Goal: Information Seeking & Learning: Find specific fact

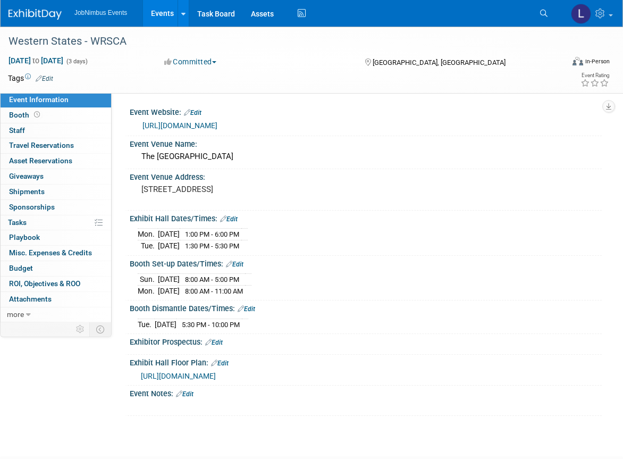
click at [168, 18] on link "Events" at bounding box center [162, 13] width 39 height 27
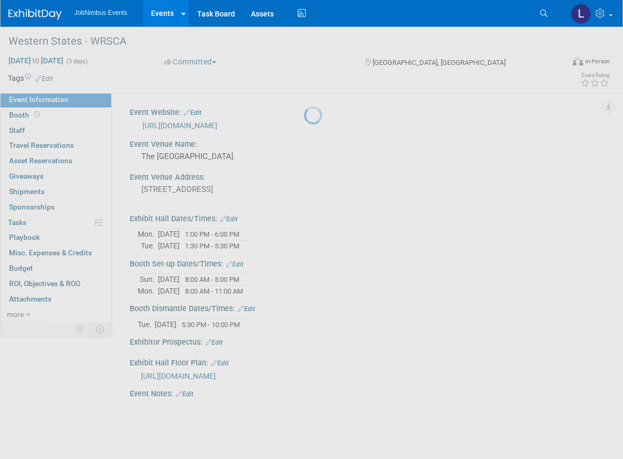
scroll to position [4, 0]
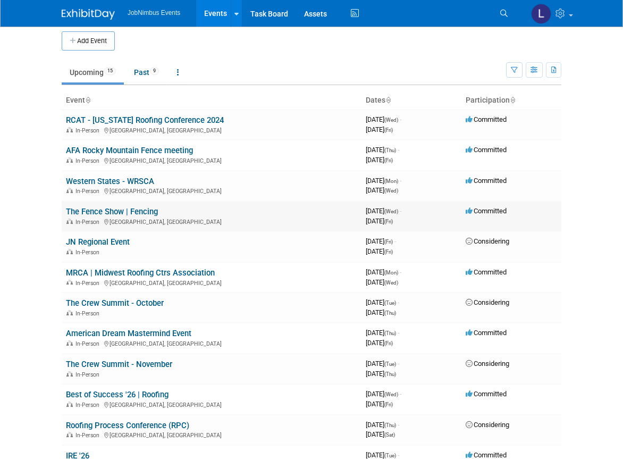
scroll to position [6, 0]
click at [98, 212] on link "The Fence Show | Fencing" at bounding box center [112, 211] width 92 height 10
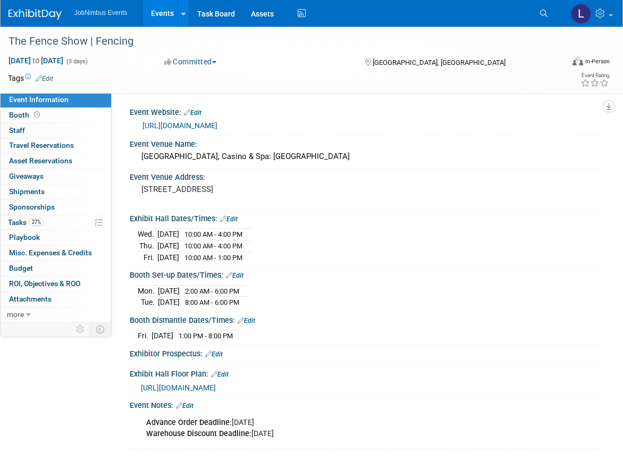
scroll to position [2, 0]
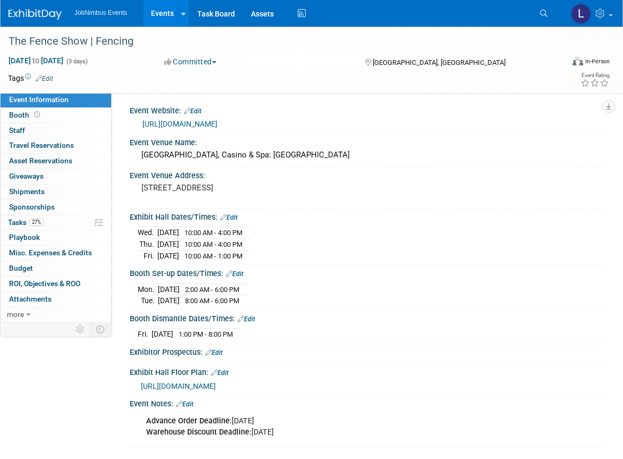
click at [168, 12] on link "Events" at bounding box center [162, 13] width 39 height 27
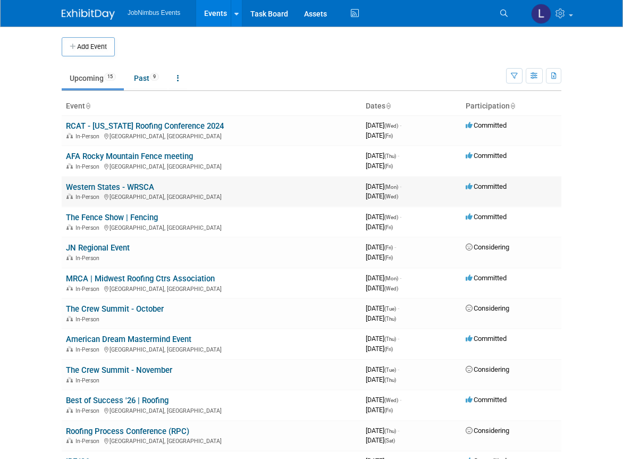
click at [115, 185] on link "Western States - WRSCA" at bounding box center [110, 187] width 88 height 10
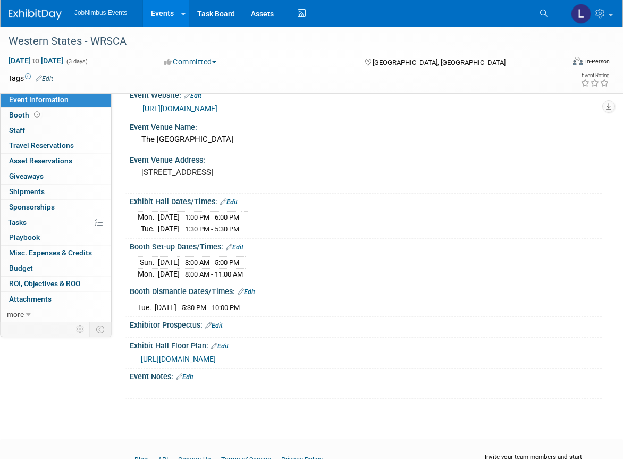
scroll to position [18, 0]
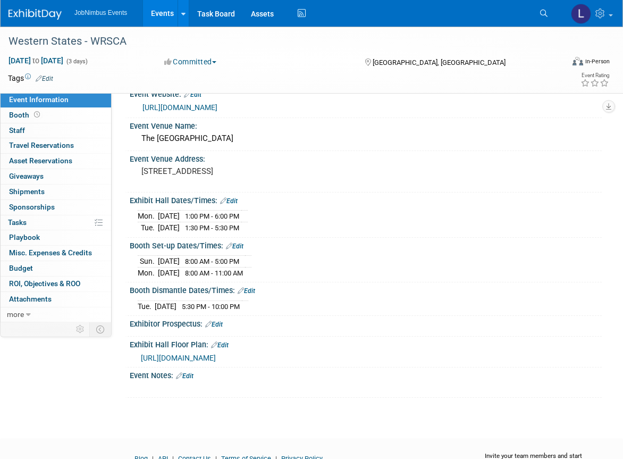
click at [164, 12] on link "Events" at bounding box center [162, 13] width 39 height 27
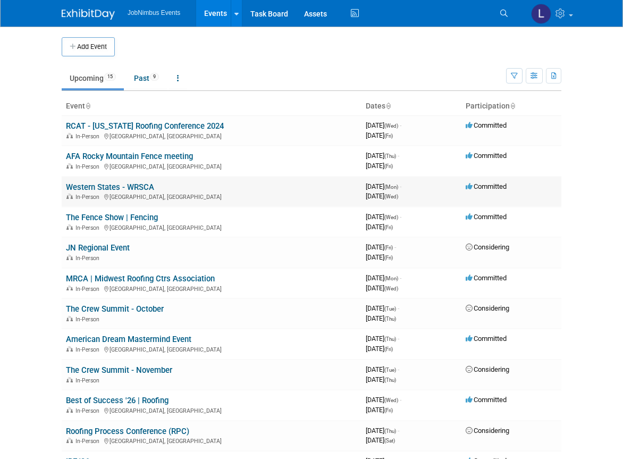
scroll to position [1, 0]
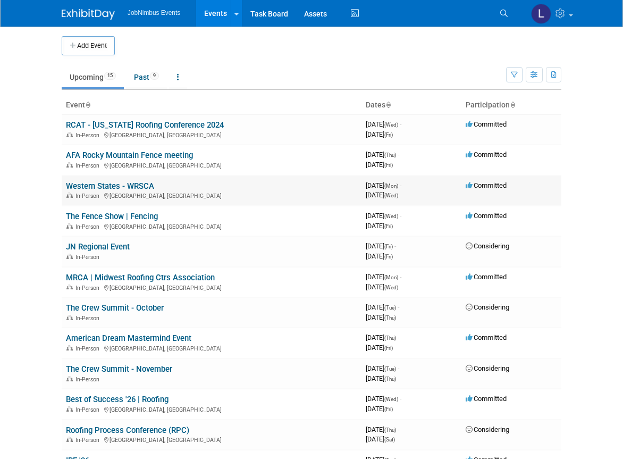
click at [103, 185] on link "Western States - WRSCA" at bounding box center [110, 186] width 88 height 10
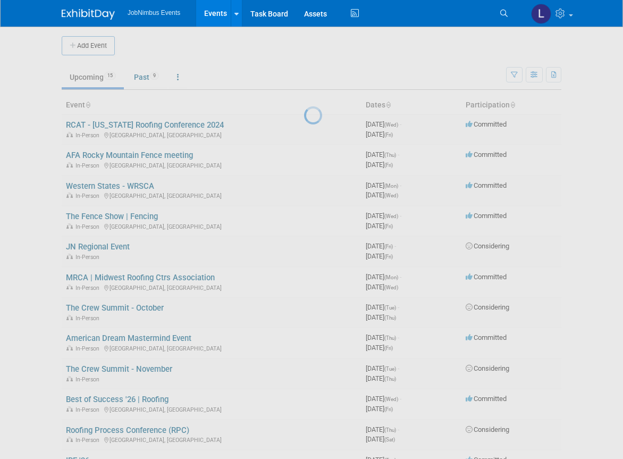
scroll to position [0, 0]
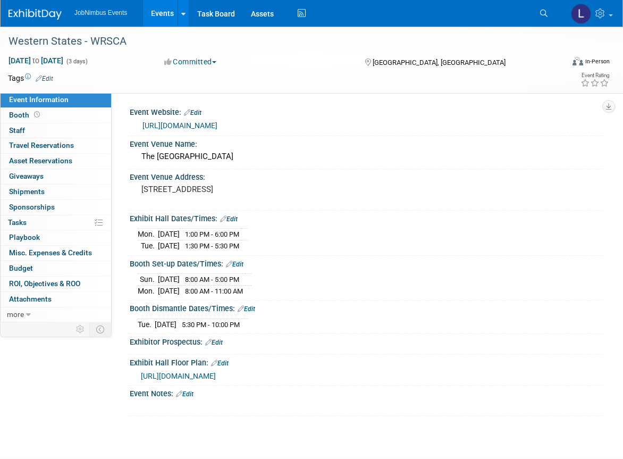
click at [163, 12] on link "Events" at bounding box center [162, 13] width 39 height 27
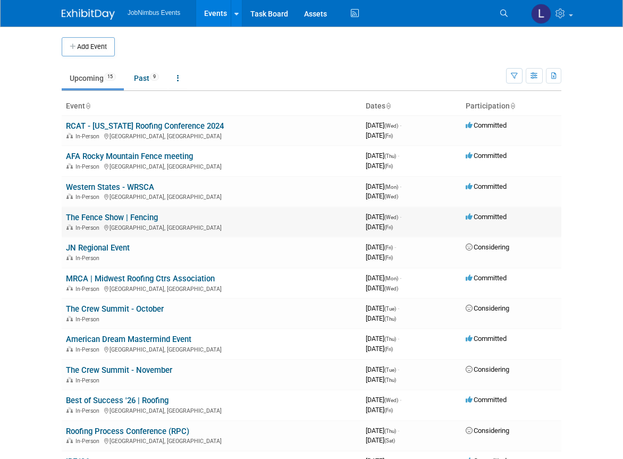
click at [133, 218] on link "The Fence Show | Fencing" at bounding box center [112, 218] width 92 height 10
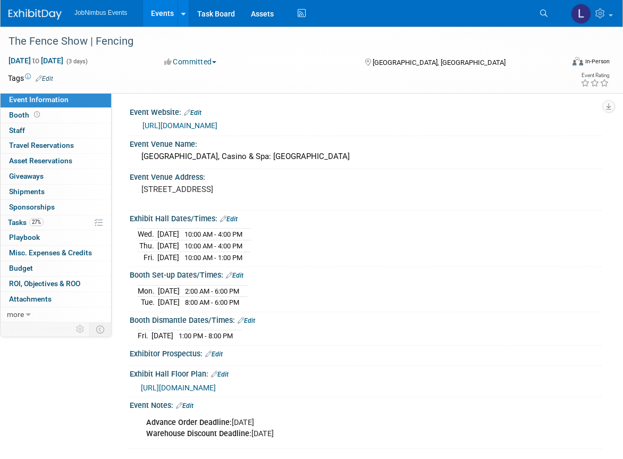
click at [224, 289] on span "2:00 AM - 6:00 PM" at bounding box center [212, 291] width 54 height 8
click at [231, 289] on span "2:00 AM - 6:00 PM" at bounding box center [212, 291] width 54 height 8
click at [238, 276] on link "Edit" at bounding box center [235, 275] width 18 height 7
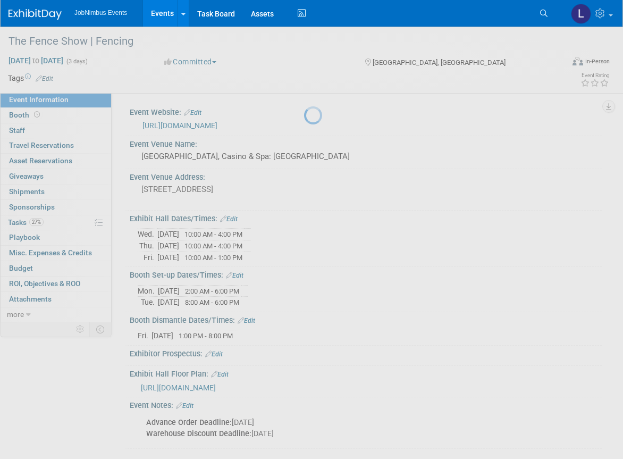
click at [304, 274] on div at bounding box center [311, 229] width 15 height 459
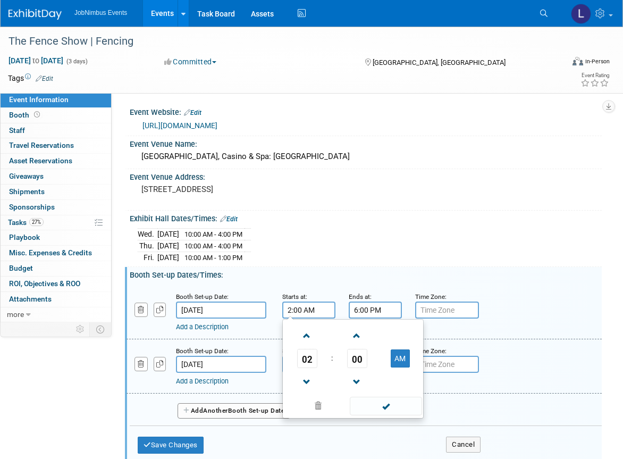
click at [311, 310] on input "2:00 AM" at bounding box center [308, 309] width 53 height 17
click at [400, 355] on button "AM" at bounding box center [400, 358] width 19 height 18
type input "2:00 PM"
click at [395, 406] on span at bounding box center [386, 405] width 72 height 19
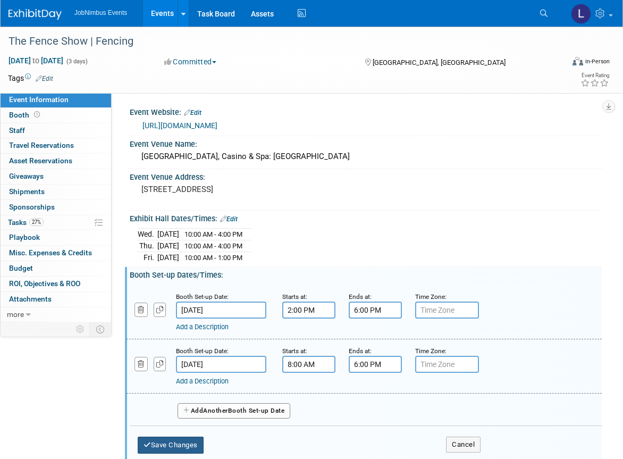
click at [203, 445] on button "Save Changes" at bounding box center [171, 444] width 66 height 17
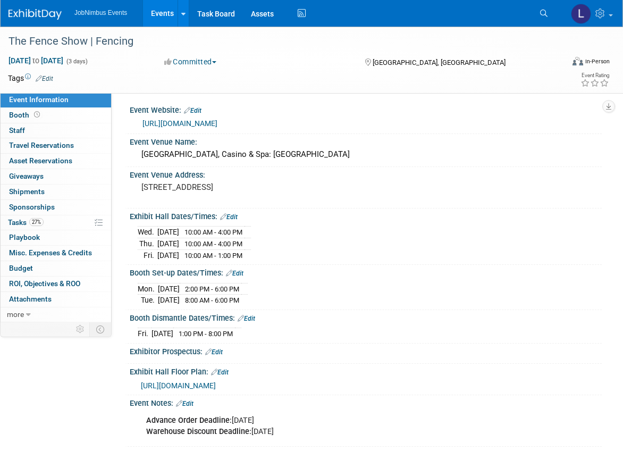
scroll to position [3, 0]
click at [162, 19] on link "Events" at bounding box center [162, 13] width 39 height 27
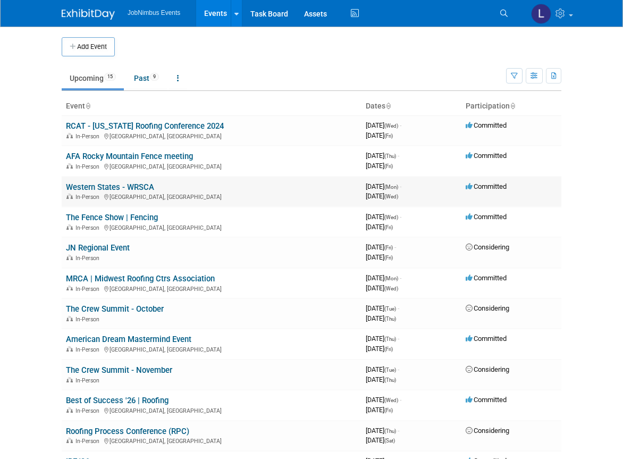
scroll to position [1, 0]
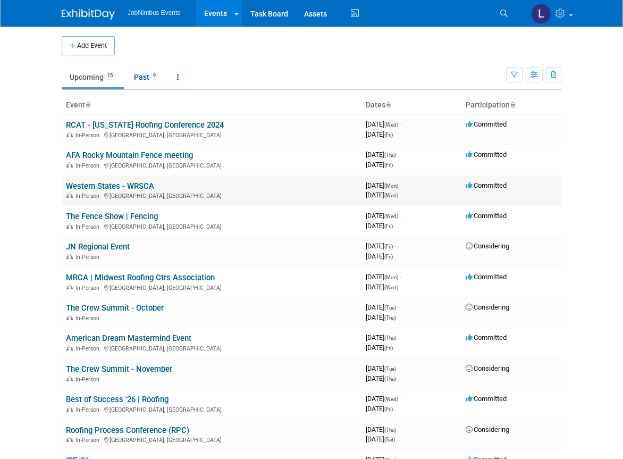
click at [139, 182] on link "Western States - WRSCA" at bounding box center [110, 186] width 88 height 10
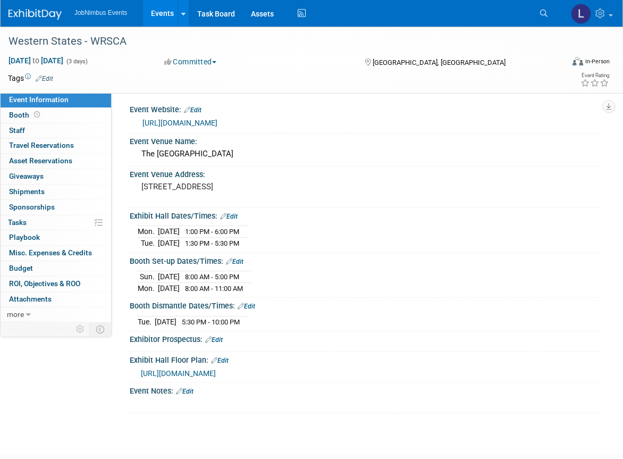
scroll to position [1, 0]
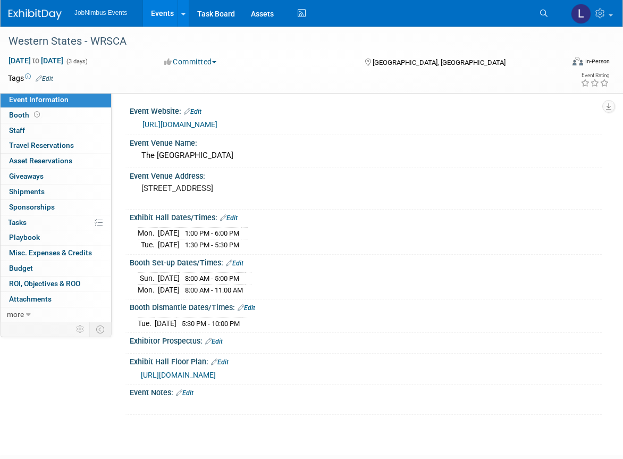
click at [162, 13] on link "Events" at bounding box center [162, 13] width 39 height 27
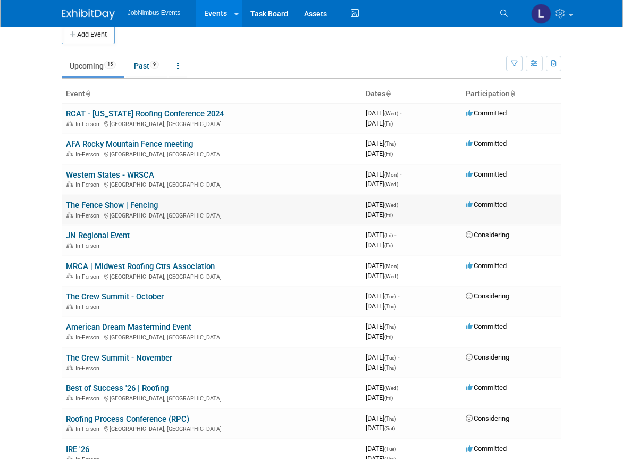
click at [111, 206] on link "The Fence Show | Fencing" at bounding box center [112, 205] width 92 height 10
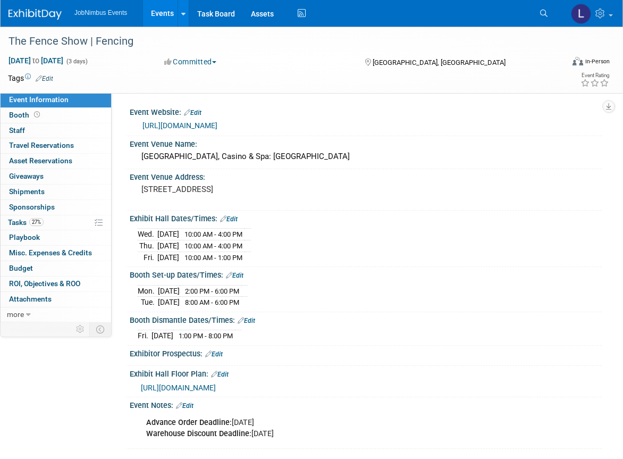
click at [145, 11] on link "Events" at bounding box center [162, 13] width 39 height 27
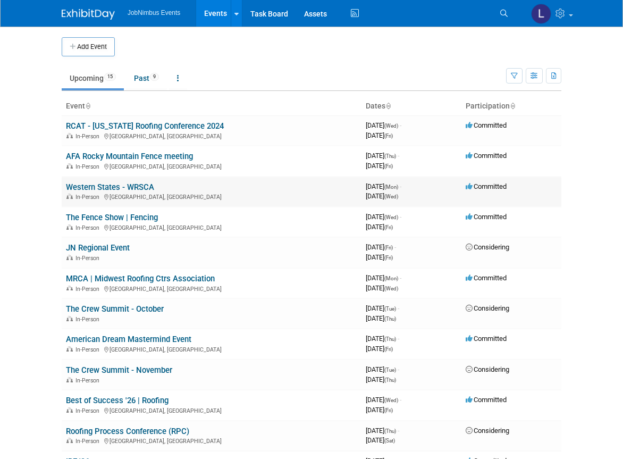
click at [128, 182] on link "Western States - WRSCA" at bounding box center [110, 187] width 88 height 10
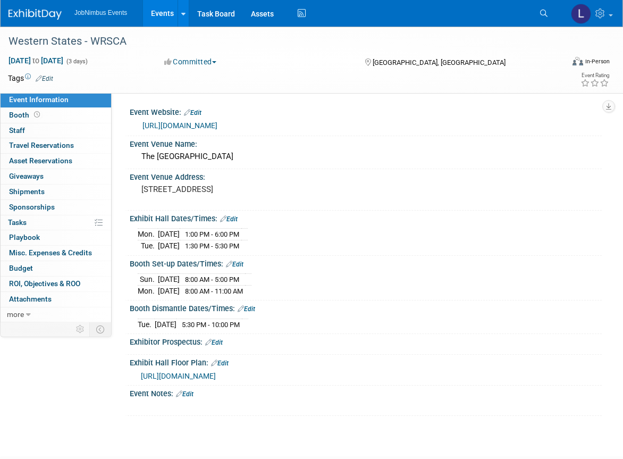
click at [160, 17] on link "Events" at bounding box center [162, 13] width 39 height 27
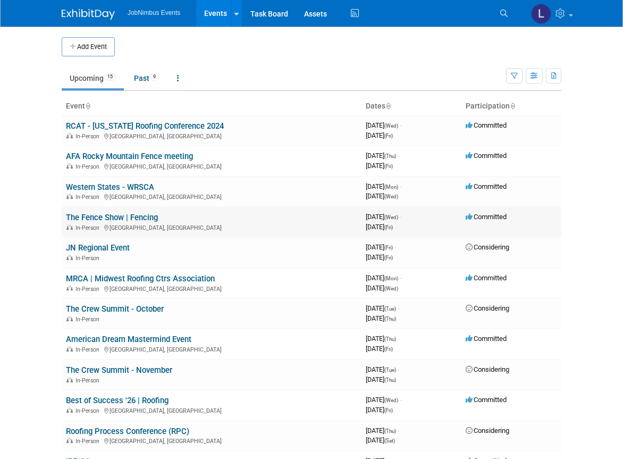
scroll to position [4, 0]
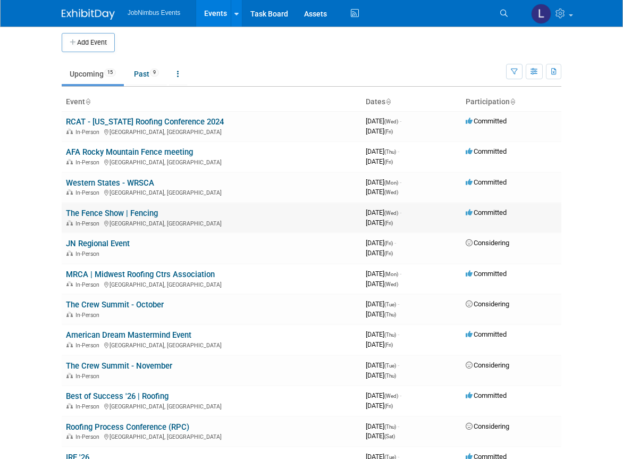
click at [114, 210] on link "The Fence Show | Fencing" at bounding box center [112, 213] width 92 height 10
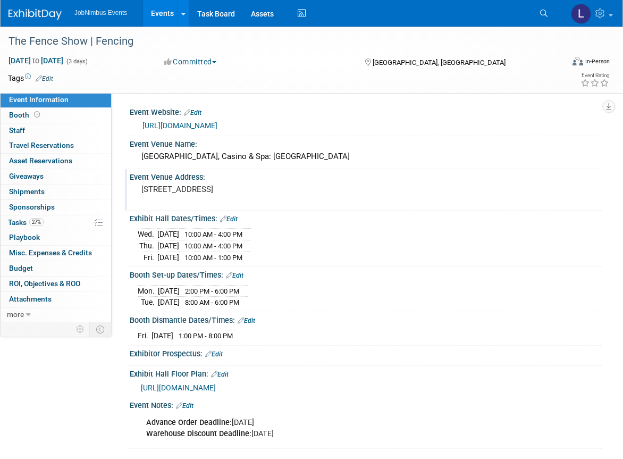
click at [360, 189] on div "Event Venue Address: 9777 South Las Vegas Blvd, Las Vegas, NV 89183" at bounding box center [363, 189] width 477 height 41
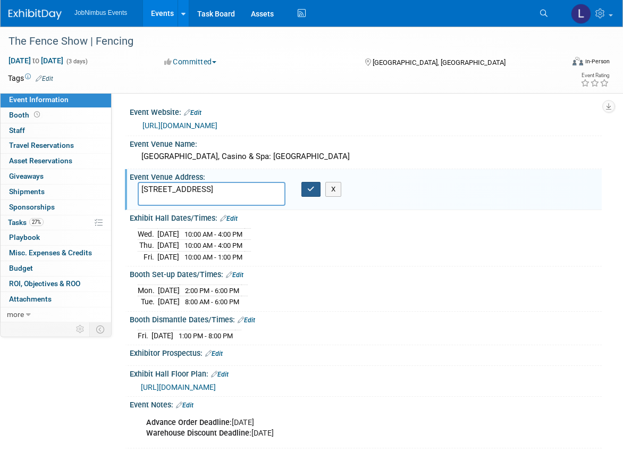
click at [315, 186] on button "button" at bounding box center [310, 189] width 19 height 15
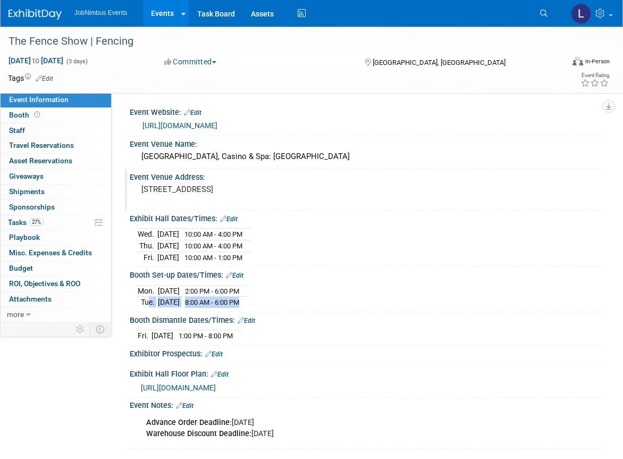
drag, startPoint x: 142, startPoint y: 300, endPoint x: 268, endPoint y: 300, distance: 125.4
click at [248, 300] on tr "Tue. Sep 30, 2025 8:00 AM - 6:00 PM" at bounding box center [193, 301] width 110 height 11
click at [311, 307] on div "Booth Set-up Dates/Times: Edit Mon. Sep 29, 2025 2:00 PM - 6:00 PM Tue. Sep 30,…" at bounding box center [363, 289] width 477 height 45
click at [166, 16] on link "Events" at bounding box center [162, 13] width 39 height 27
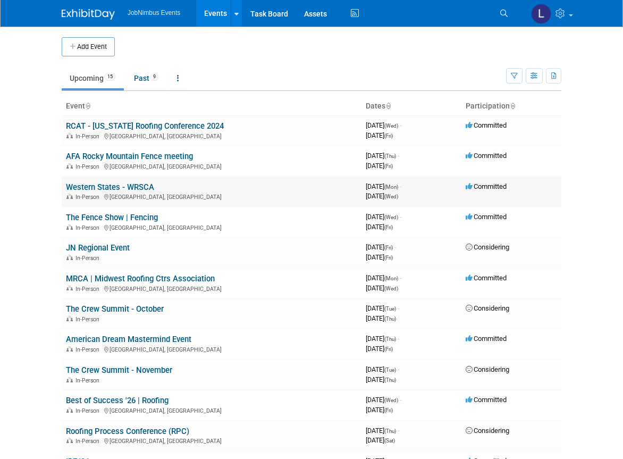
click at [107, 187] on link "Western States - WRSCA" at bounding box center [110, 187] width 88 height 10
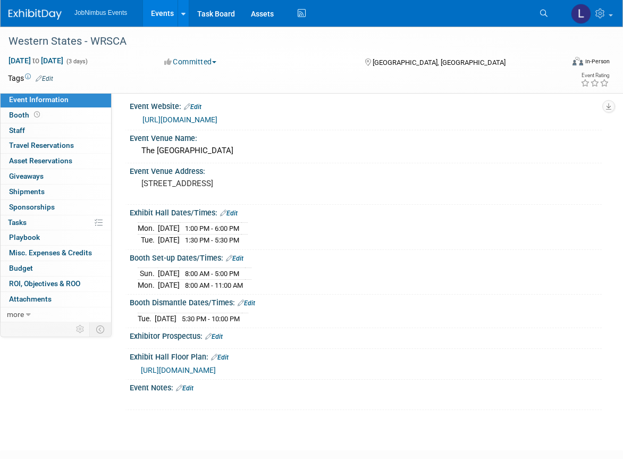
scroll to position [7, 0]
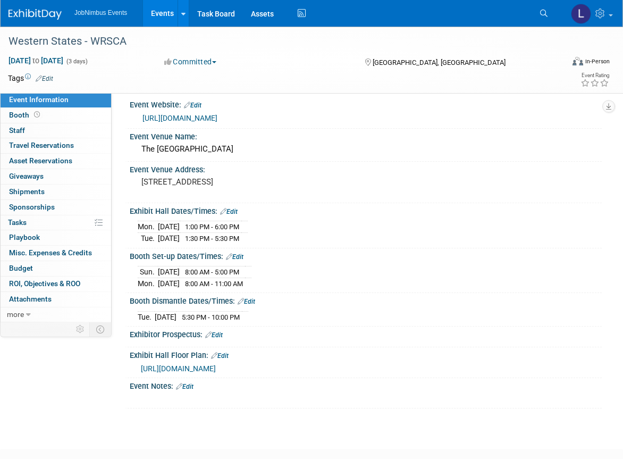
click at [159, 13] on link "Events" at bounding box center [162, 13] width 39 height 27
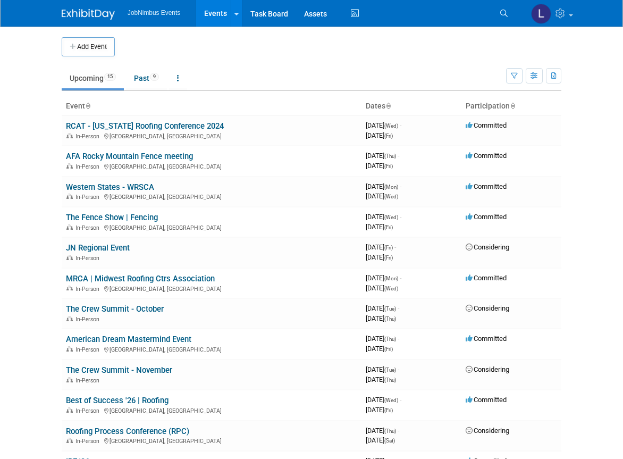
click at [216, 12] on link "Events" at bounding box center [215, 13] width 39 height 27
click at [106, 128] on link "RCAT - [US_STATE] Roofing Conference 2024" at bounding box center [145, 126] width 158 height 10
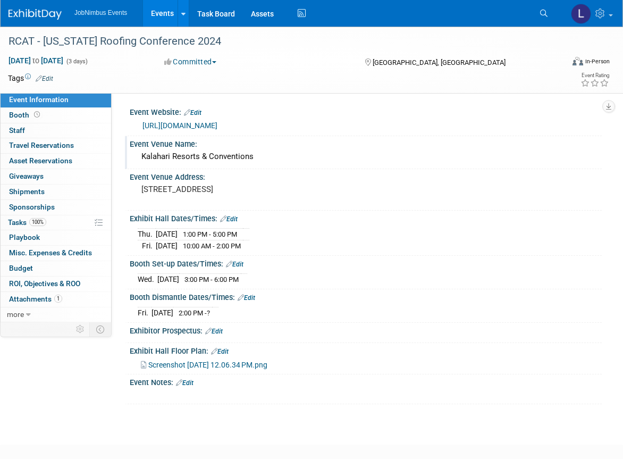
scroll to position [6, 0]
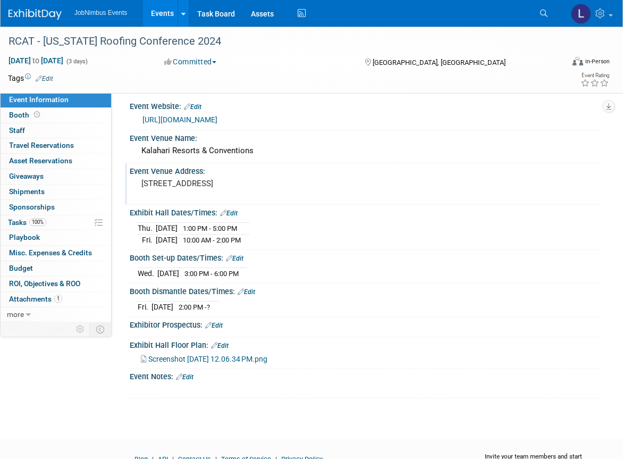
drag, startPoint x: 142, startPoint y: 181, endPoint x: 301, endPoint y: 181, distance: 158.9
click at [301, 181] on pre "[STREET_ADDRESS]" at bounding box center [227, 184] width 173 height 10
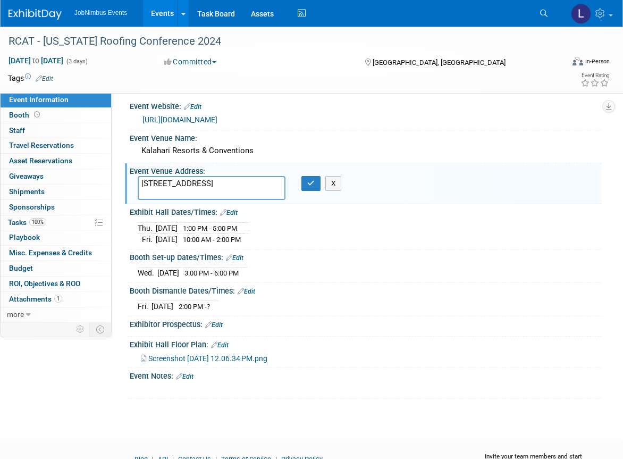
drag, startPoint x: 167, startPoint y: 193, endPoint x: 128, endPoint y: 184, distance: 40.3
click at [128, 184] on div "Event Venue Address: [STREET_ADDRESS] [STREET_ADDRESS] X" at bounding box center [363, 183] width 477 height 41
click at [312, 180] on icon "button" at bounding box center [310, 183] width 7 height 7
